Goal: Book appointment/travel/reservation

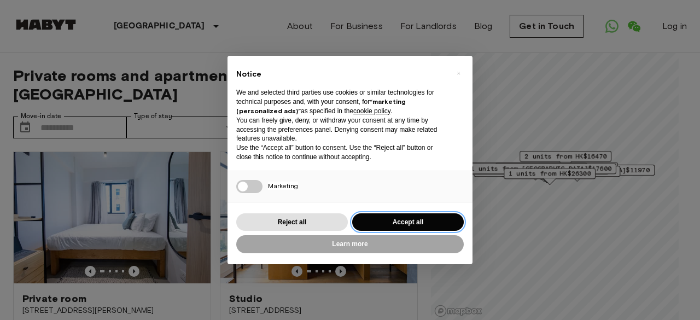
click at [386, 219] on button "Accept all" at bounding box center [408, 222] width 112 height 18
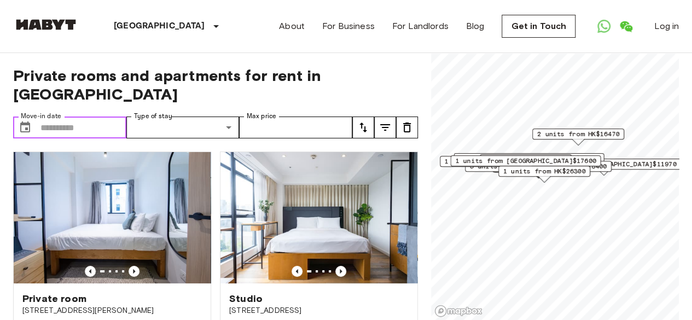
click at [75, 117] on input "Move-in date" at bounding box center [83, 128] width 86 height 22
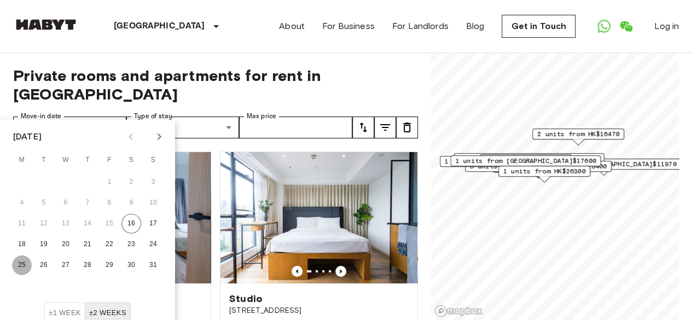
click at [21, 262] on button "25" at bounding box center [22, 265] width 20 height 20
type input "**********"
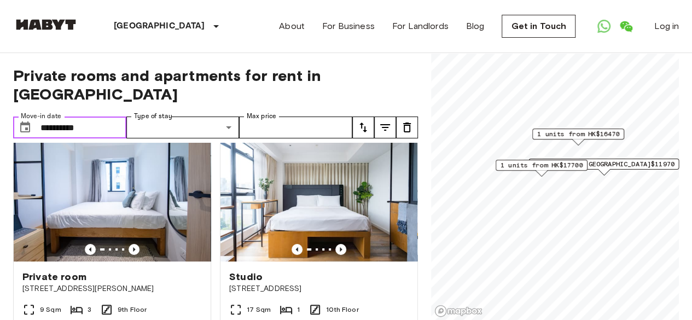
scroll to position [24, 0]
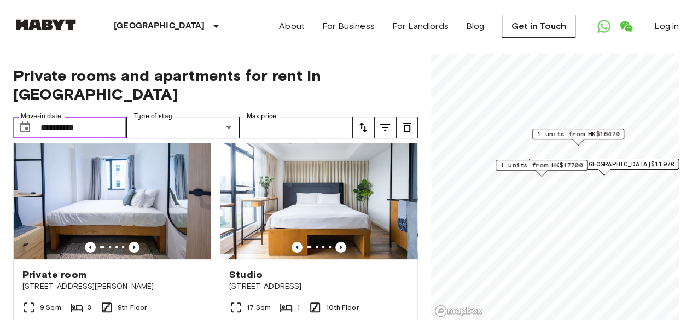
click at [95, 117] on input "**********" at bounding box center [83, 128] width 86 height 22
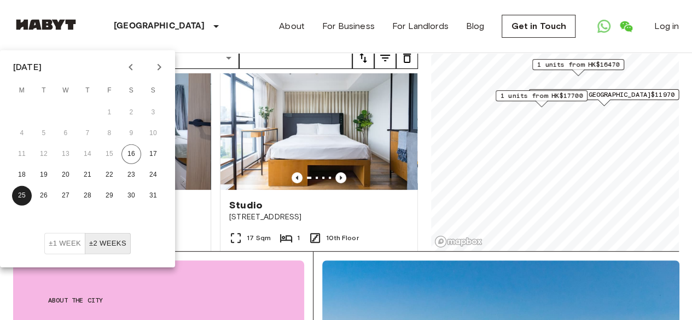
scroll to position [0, 0]
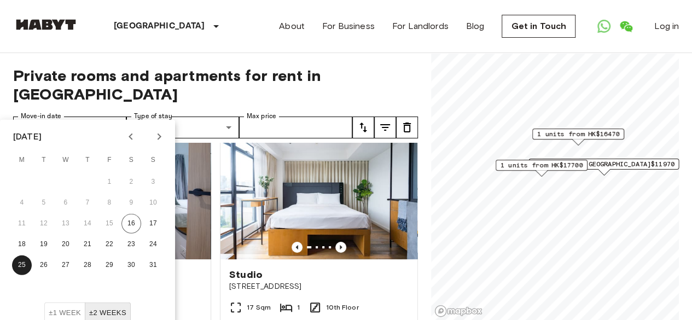
click at [165, 80] on span "Private rooms and apartments for rent in [GEOGRAPHIC_DATA]" at bounding box center [215, 84] width 405 height 37
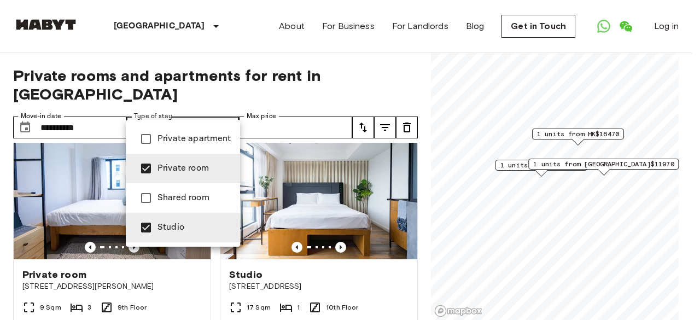
click at [230, 79] on div at bounding box center [350, 160] width 700 height 320
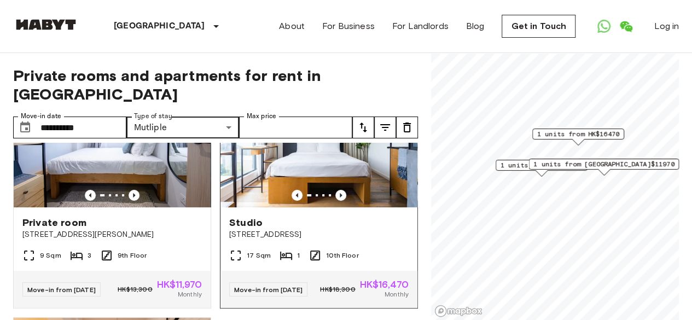
scroll to position [74, 0]
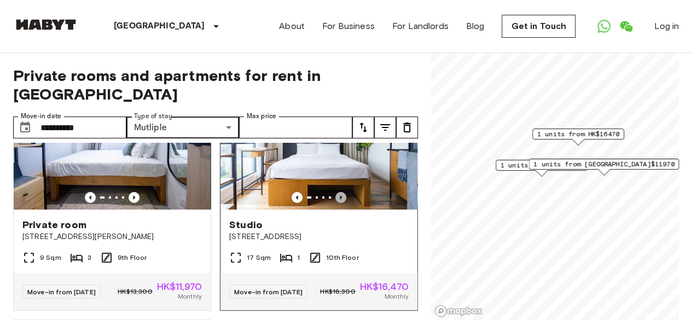
click at [340, 195] on icon "Previous image" at bounding box center [341, 197] width 2 height 4
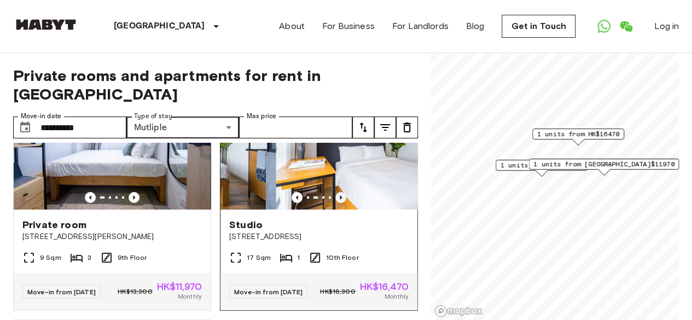
scroll to position [24, 0]
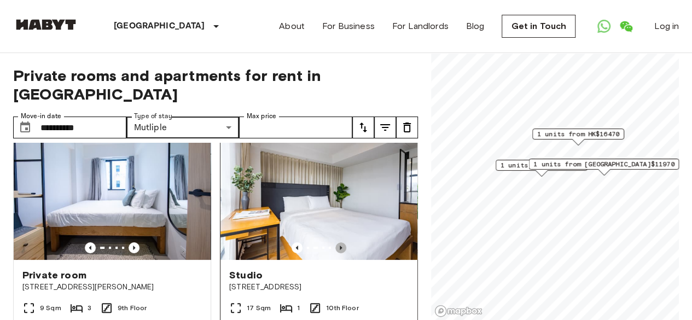
click at [337, 242] on icon "Previous image" at bounding box center [340, 247] width 11 height 11
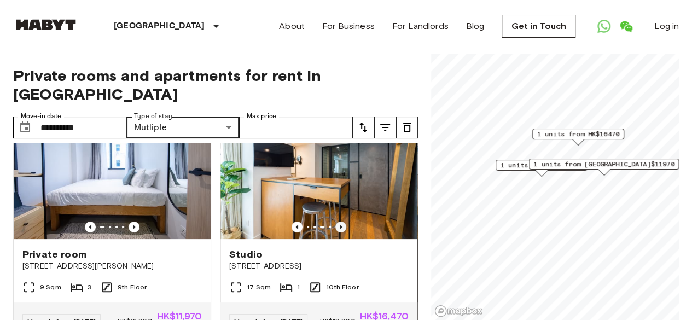
scroll to position [40, 0]
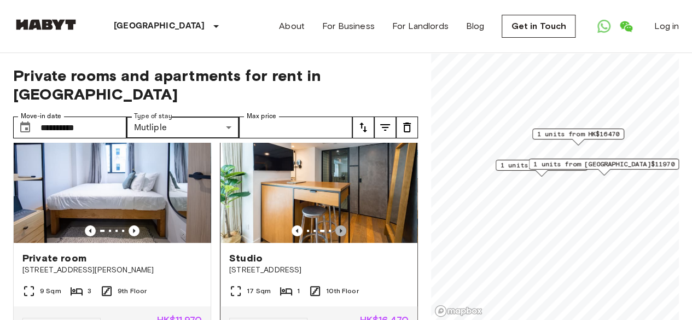
click at [337, 225] on icon "Previous image" at bounding box center [340, 230] width 11 height 11
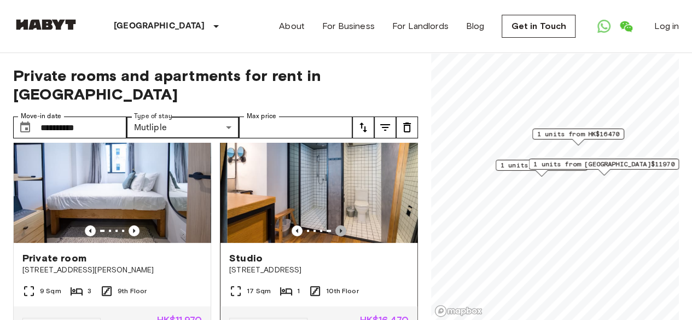
click at [337, 225] on icon "Previous image" at bounding box center [340, 230] width 11 height 11
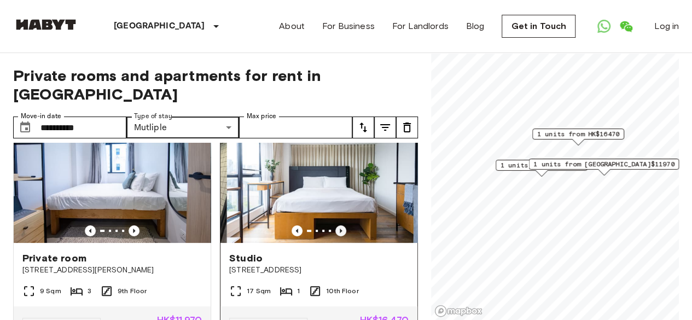
click at [337, 225] on icon "Previous image" at bounding box center [340, 230] width 11 height 11
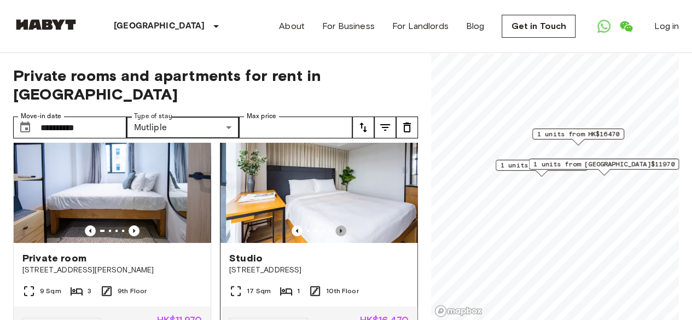
click at [337, 225] on icon "Previous image" at bounding box center [340, 230] width 11 height 11
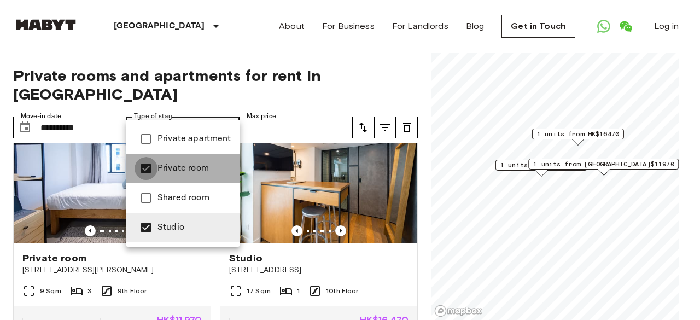
type input "******"
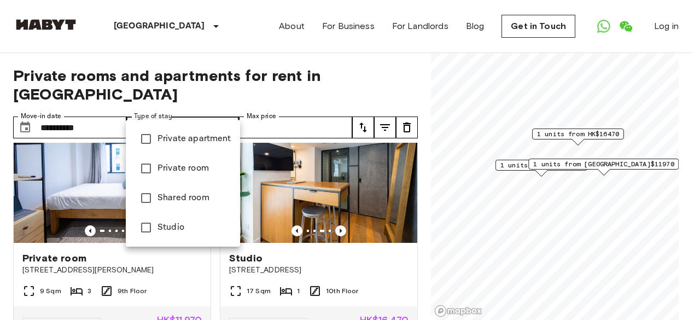
click at [360, 81] on div at bounding box center [350, 160] width 700 height 320
